Goal: Information Seeking & Learning: Learn about a topic

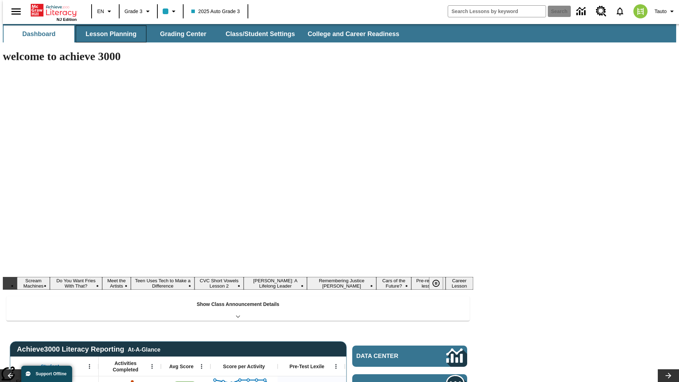
click at [108, 34] on button "Lesson Planning" at bounding box center [111, 33] width 71 height 17
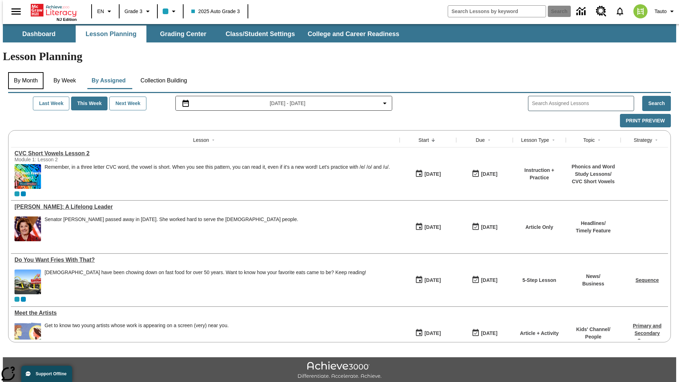
click at [24, 72] on button "By Month" at bounding box center [25, 80] width 35 height 17
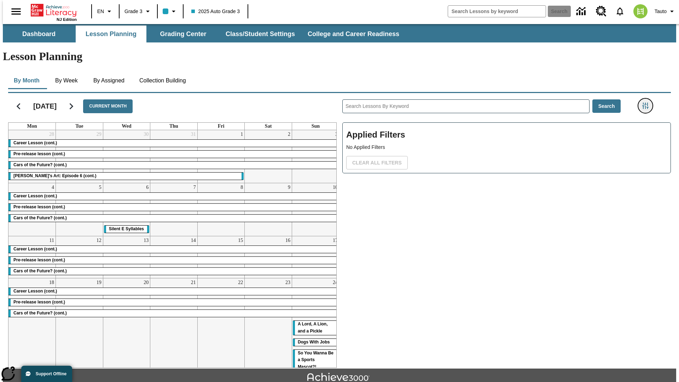
click at [647, 103] on icon "Filters Side menu" at bounding box center [645, 106] width 6 height 6
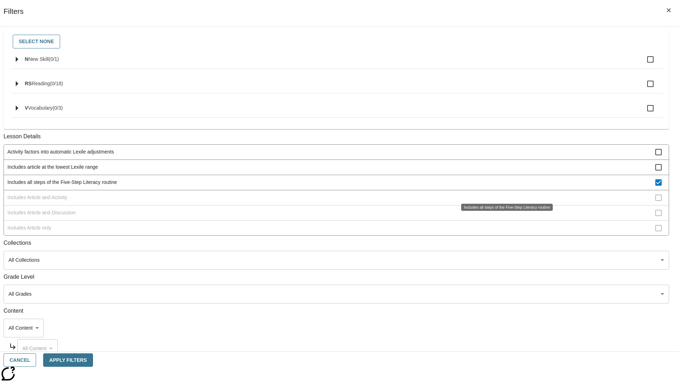
click at [504, 186] on span "Includes all steps of the Five-Step Literacy routine" at bounding box center [331, 182] width 648 height 7
checkbox input "false"
click at [504, 201] on span "Includes Article and Activity" at bounding box center [331, 197] width 648 height 7
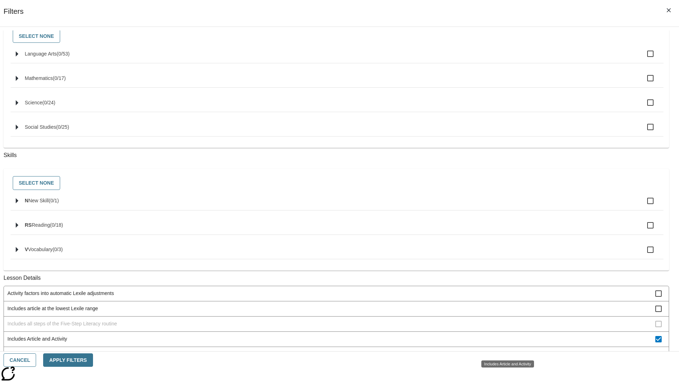
click at [504, 343] on span "Includes Article and Activity" at bounding box center [331, 338] width 648 height 7
checkbox input "false"
click at [504, 350] on span "Includes Article and Discussion" at bounding box center [331, 353] width 648 height 7
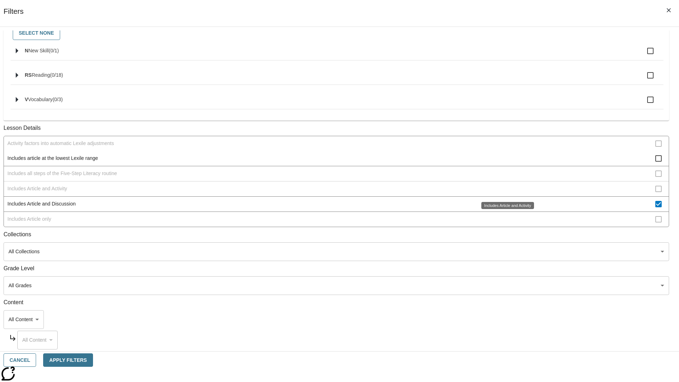
click at [504, 208] on span "Includes Article and Discussion" at bounding box center [331, 203] width 648 height 7
checkbox input "false"
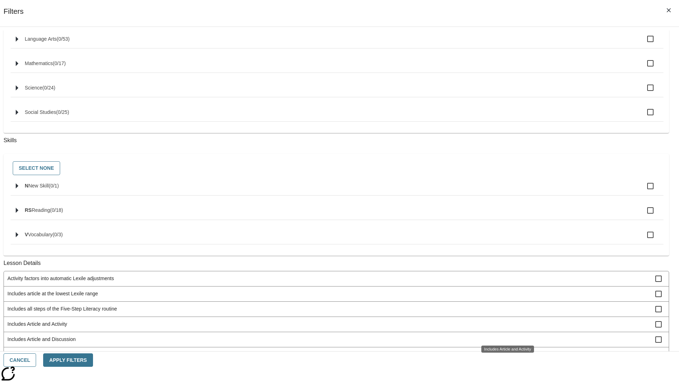
click at [504, 351] on span "Includes Article only" at bounding box center [331, 354] width 648 height 7
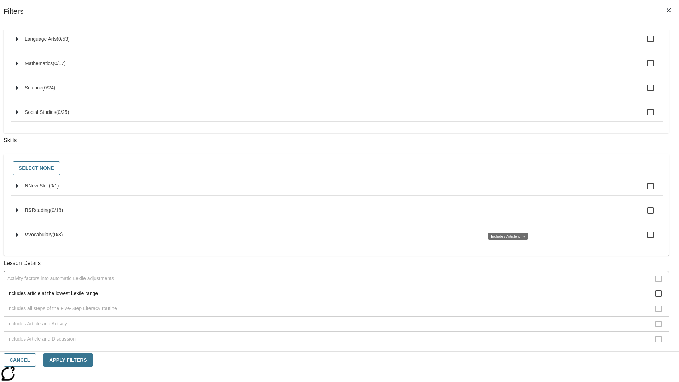
scroll to position [294, 0]
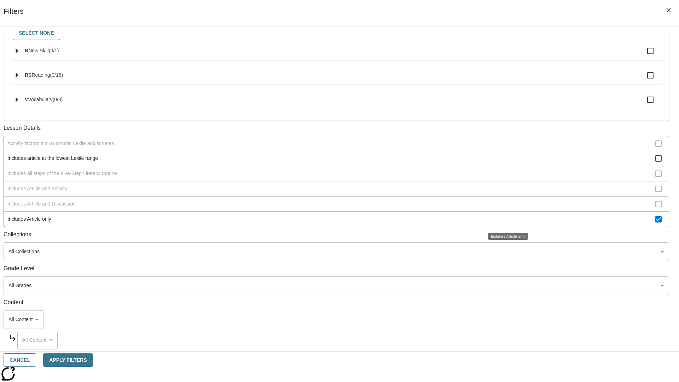
click at [504, 220] on span "Includes Article only" at bounding box center [331, 218] width 648 height 7
checkbox input "false"
click at [504, 261] on span "Includes technology-enhanced activity item" at bounding box center [331, 264] width 648 height 7
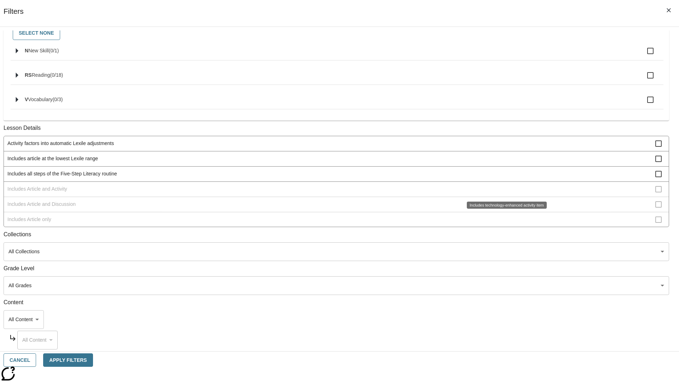
scroll to position [77, 0]
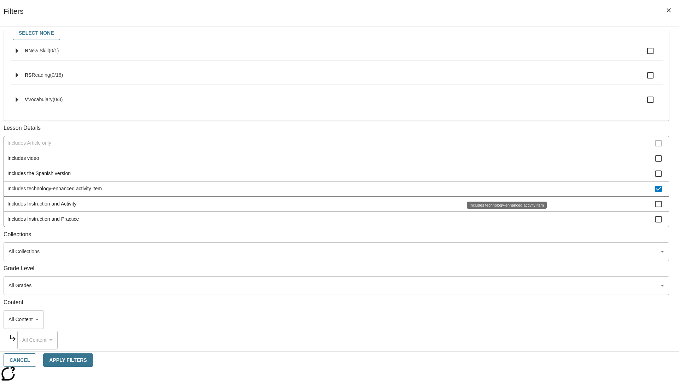
click at [504, 188] on span "Includes technology-enhanced activity item" at bounding box center [331, 188] width 648 height 7
checkbox input "false"
click at [504, 208] on span "Includes Instruction and Activity" at bounding box center [331, 203] width 648 height 7
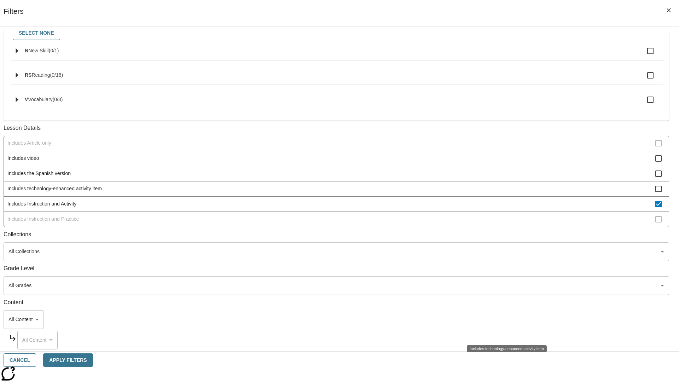
scroll to position [169, 0]
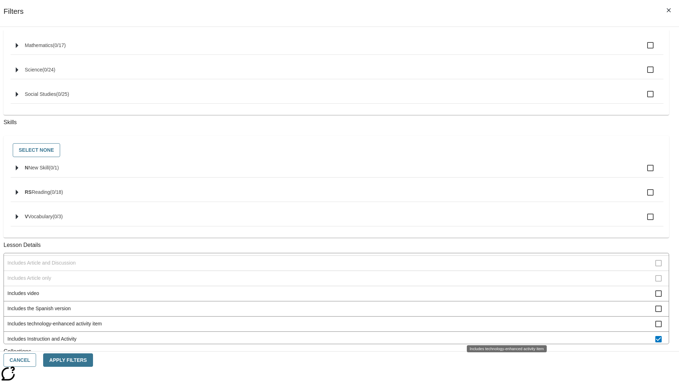
click at [504, 335] on span "Includes Instruction and Activity" at bounding box center [331, 338] width 648 height 7
checkbox input "false"
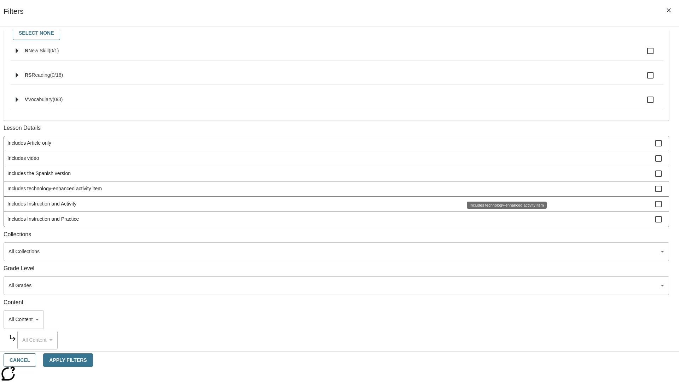
click at [504, 219] on span "Includes Instruction and Practice" at bounding box center [331, 218] width 648 height 7
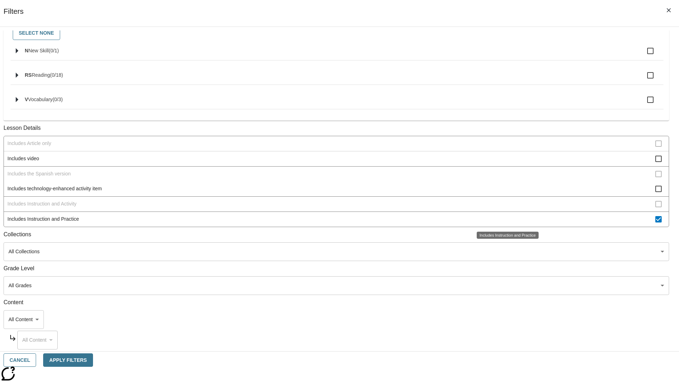
click at [504, 219] on span "Includes Instruction and Practice" at bounding box center [331, 218] width 648 height 7
checkbox input "false"
click at [504, 71] on span "Activity factors into automatic Lexile adjustments" at bounding box center [331, 66] width 648 height 7
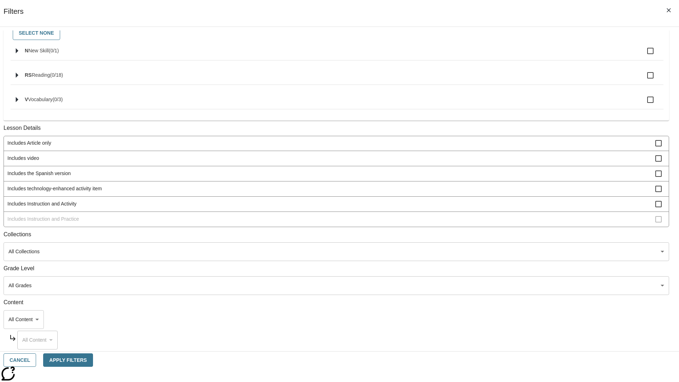
scroll to position [0, 0]
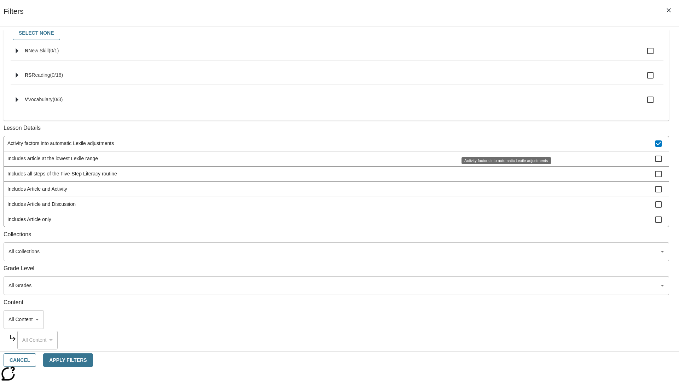
click at [504, 144] on span "Activity factors into automatic Lexile adjustments" at bounding box center [331, 143] width 648 height 7
checkbox input "false"
click at [504, 162] on span "Includes article at the lowest Lexile range" at bounding box center [331, 158] width 648 height 7
checkbox input "true"
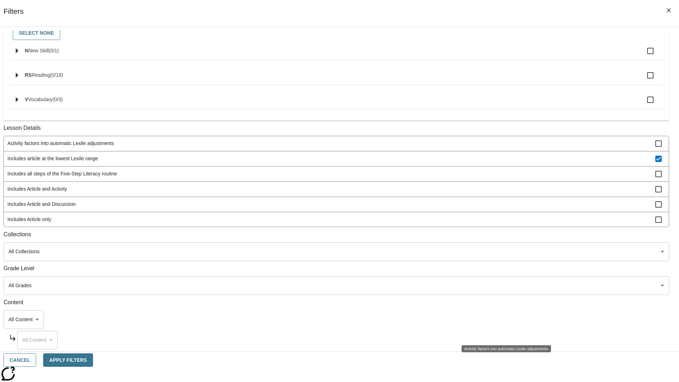
scroll to position [106, 0]
